Goal: Navigation & Orientation: Find specific page/section

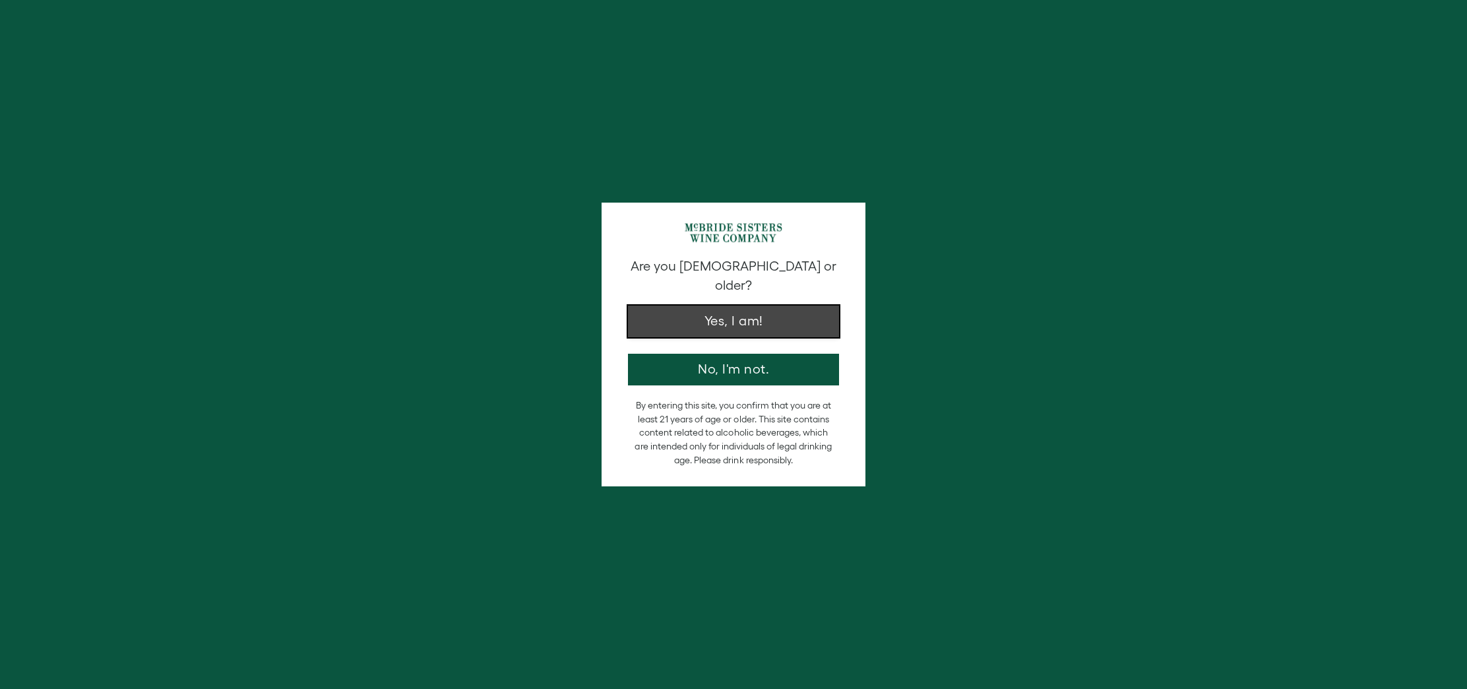
click at [750, 307] on button "Yes, I am!" at bounding box center [733, 321] width 211 height 32
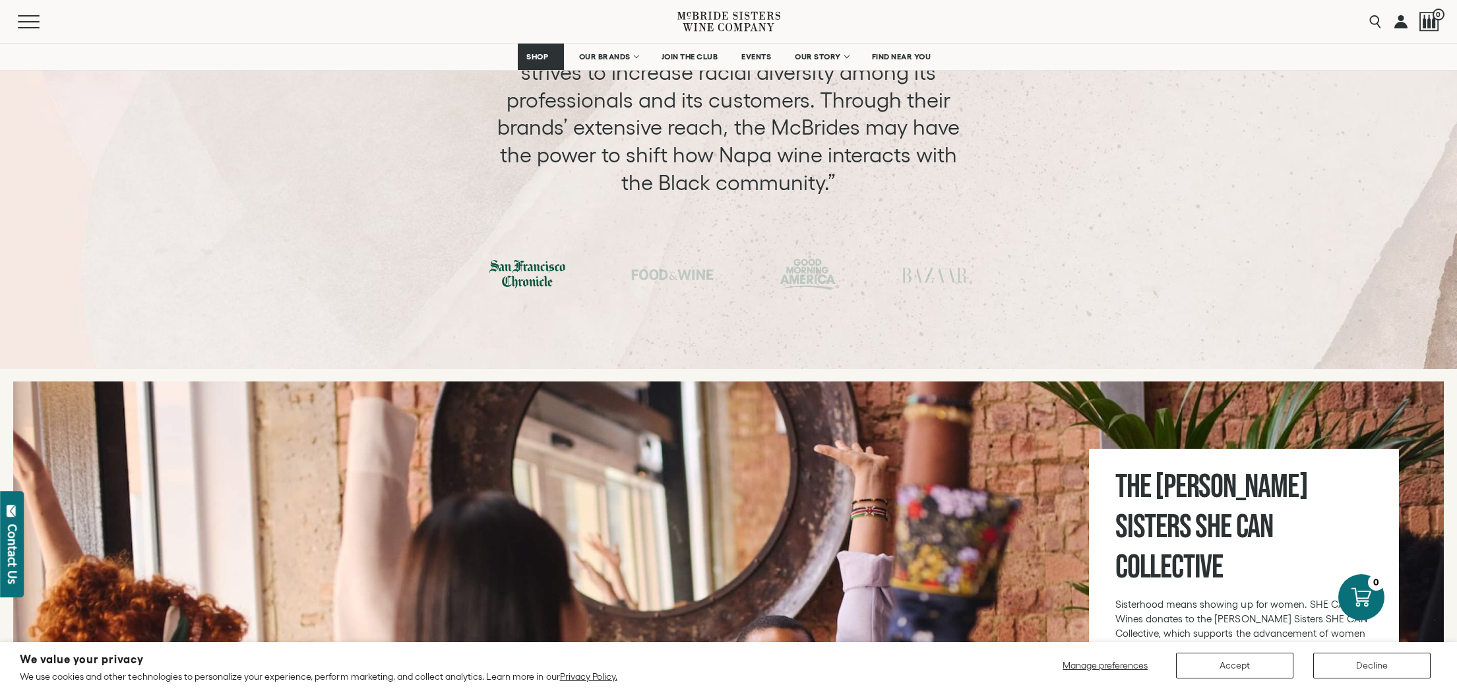
scroll to position [4813, 0]
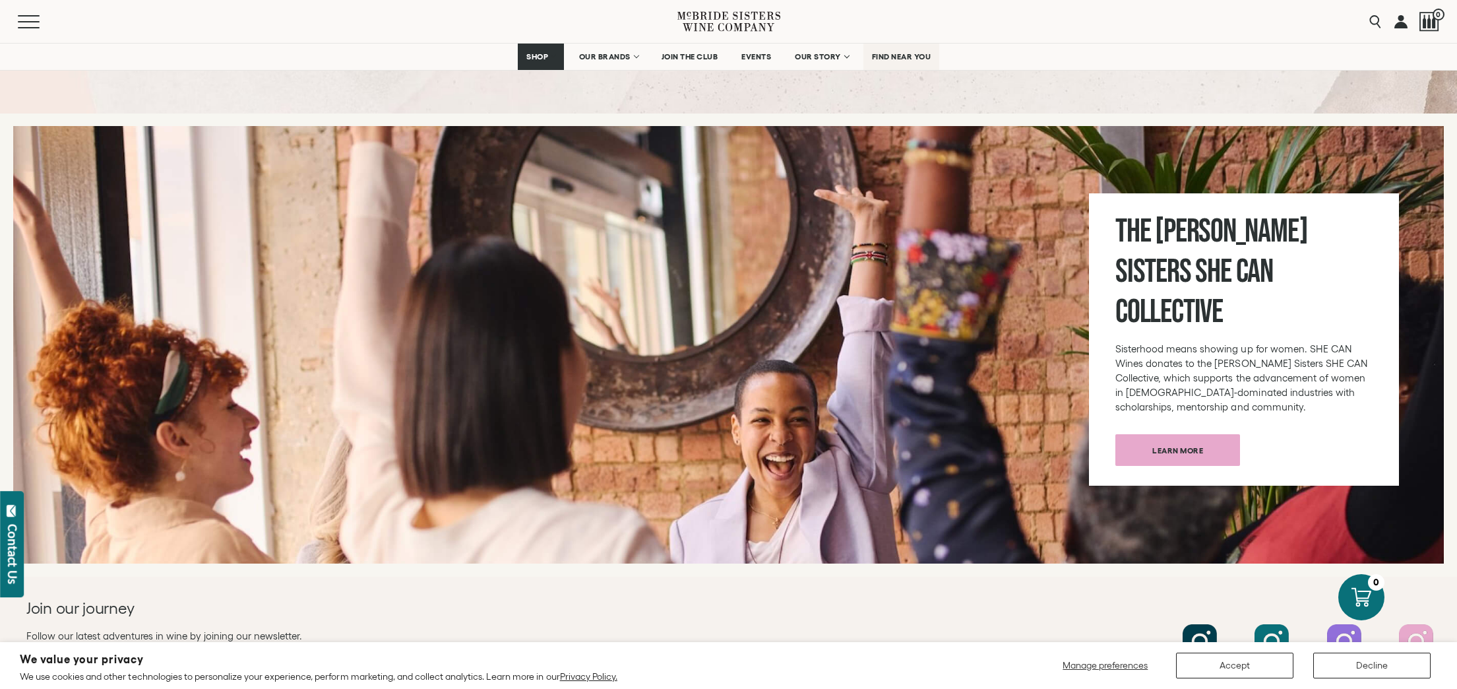
click at [894, 57] on span "FIND NEAR YOU" at bounding box center [901, 56] width 59 height 9
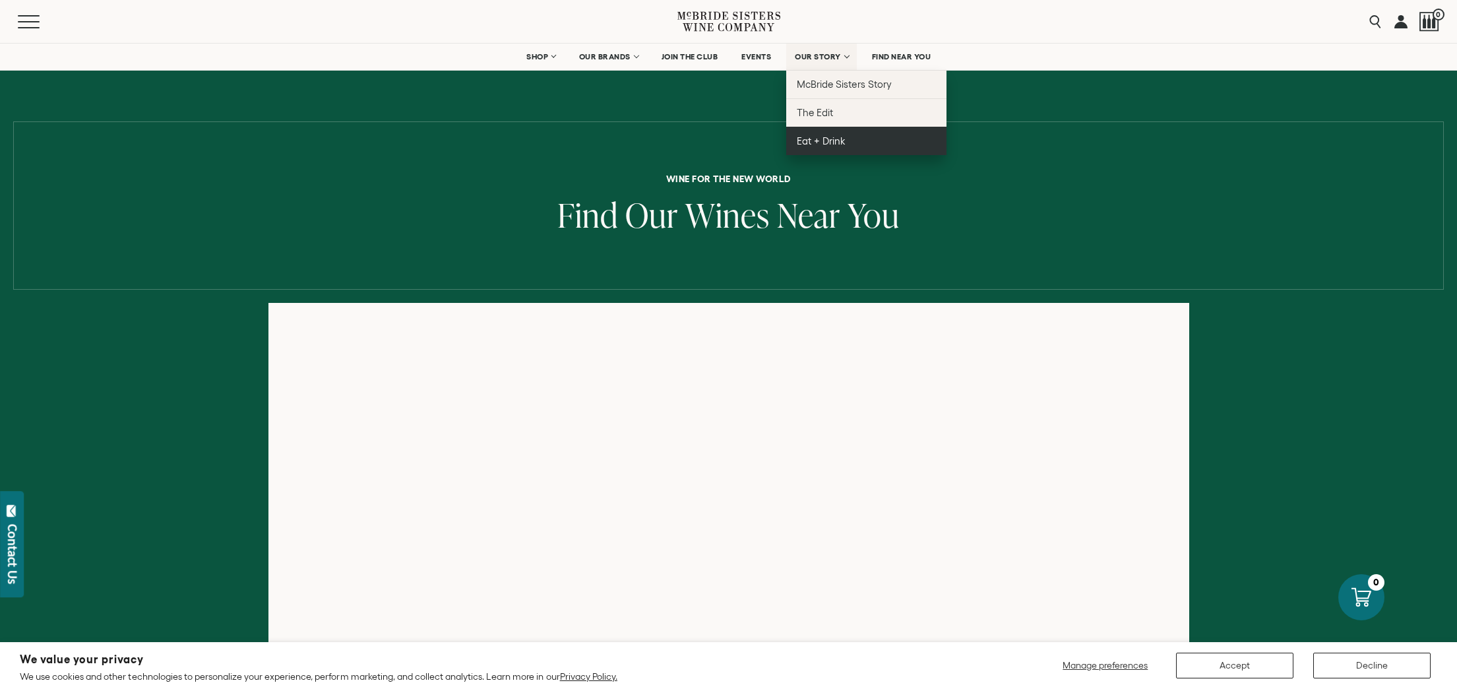
click at [817, 142] on span "Eat + Drink" at bounding box center [821, 140] width 49 height 11
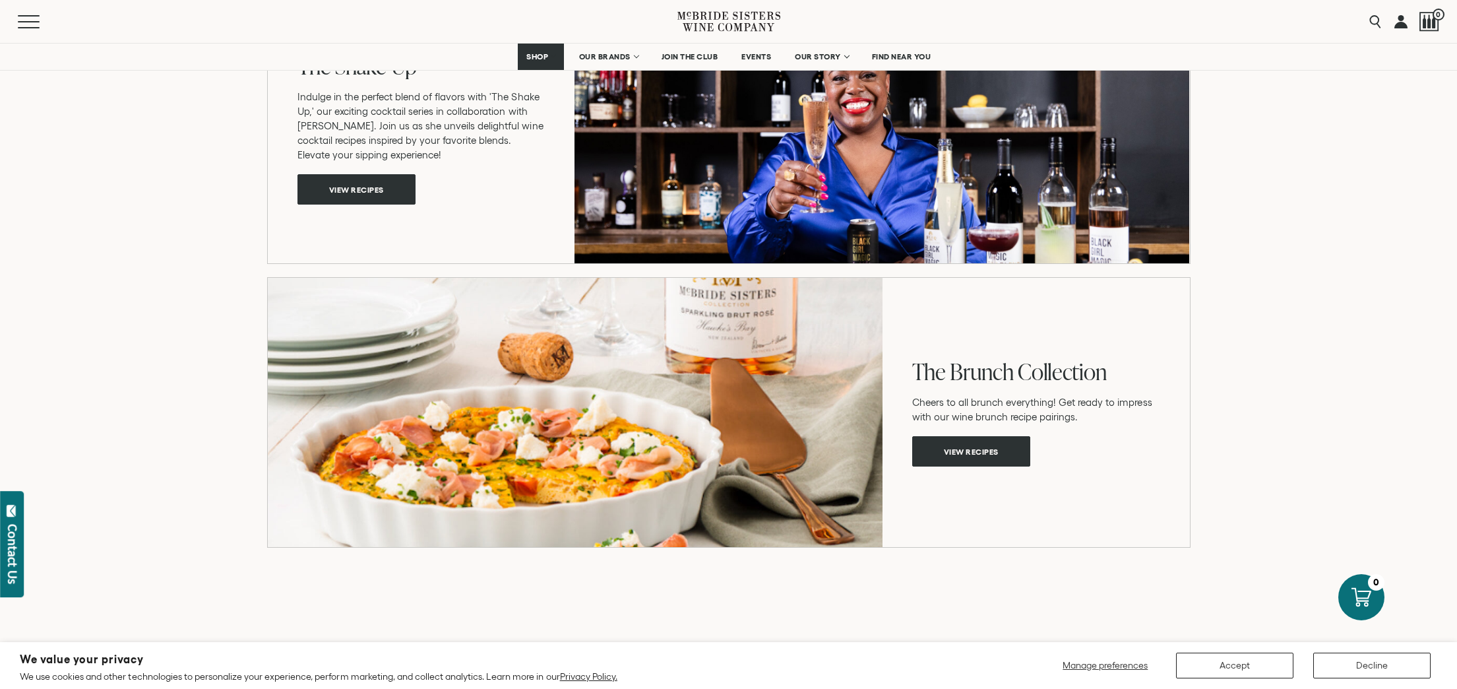
scroll to position [1255, 0]
